Goal: Navigation & Orientation: Go to known website

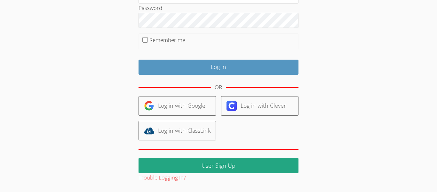
scroll to position [88, 0]
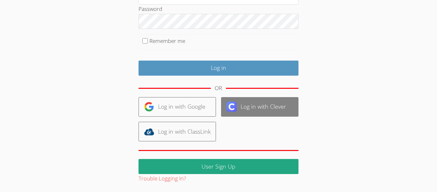
click at [235, 104] on img at bounding box center [231, 106] width 10 height 10
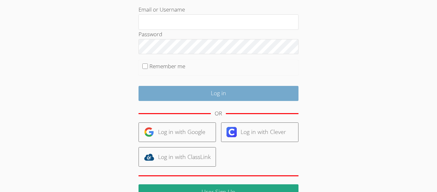
scroll to position [62, 0]
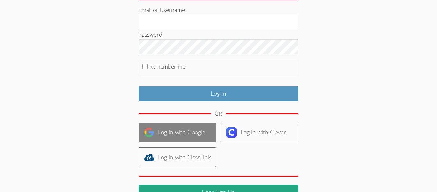
click at [181, 135] on link "Log in with Google" at bounding box center [176, 132] width 77 height 20
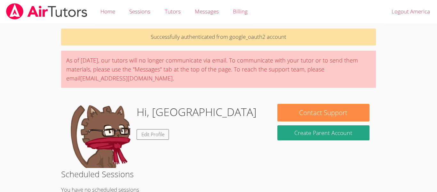
scroll to position [2, 0]
